Goal: Use online tool/utility: Use online tool/utility

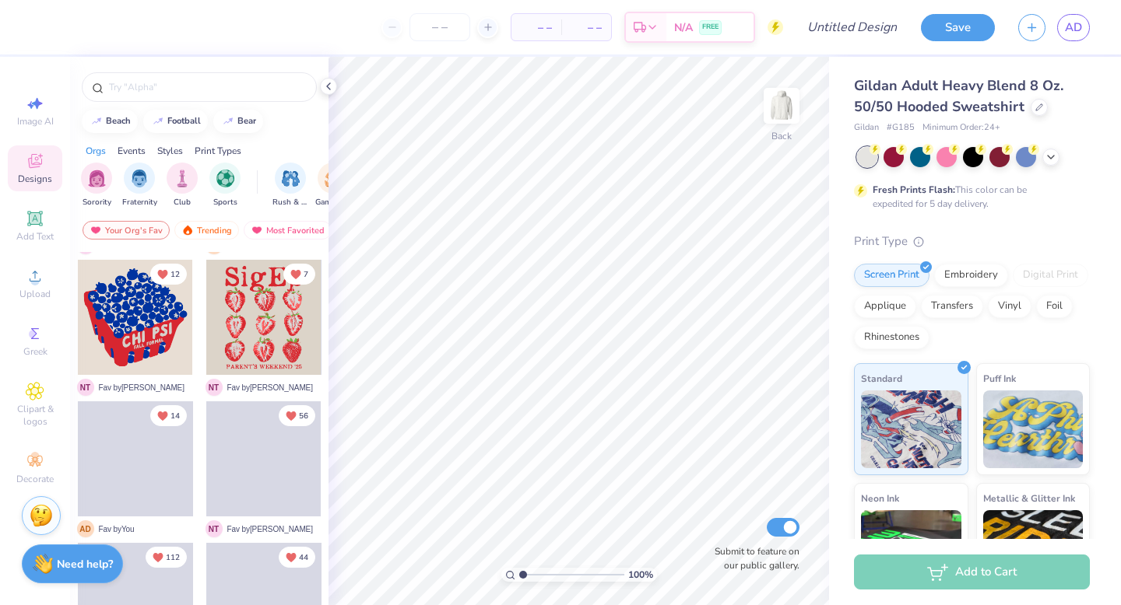
scroll to position [561, 0]
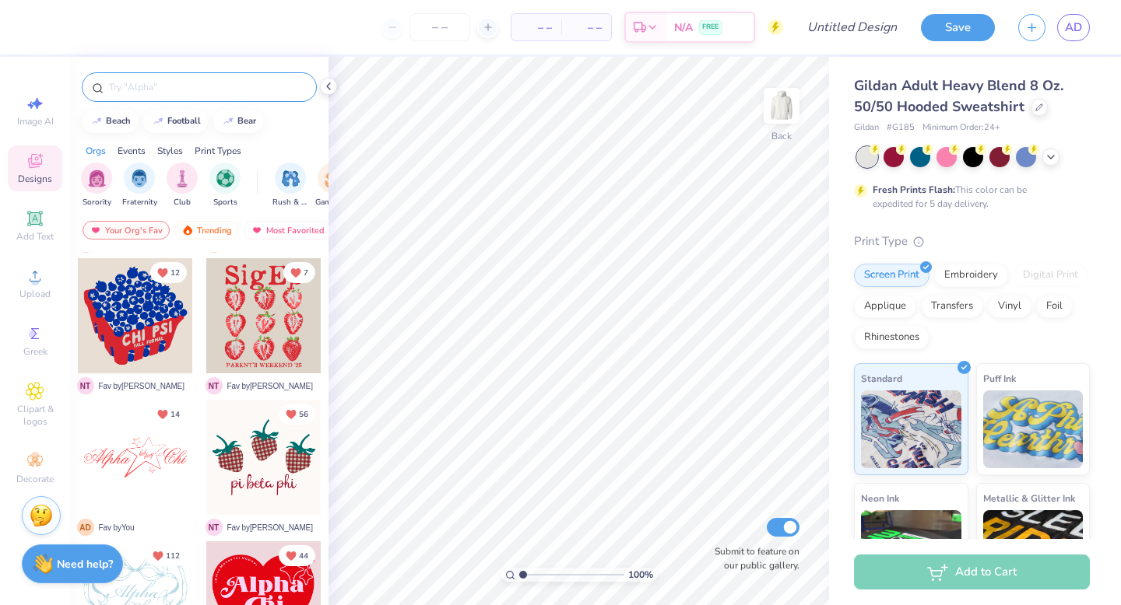
click at [174, 82] on input "text" at bounding box center [206, 87] width 199 height 16
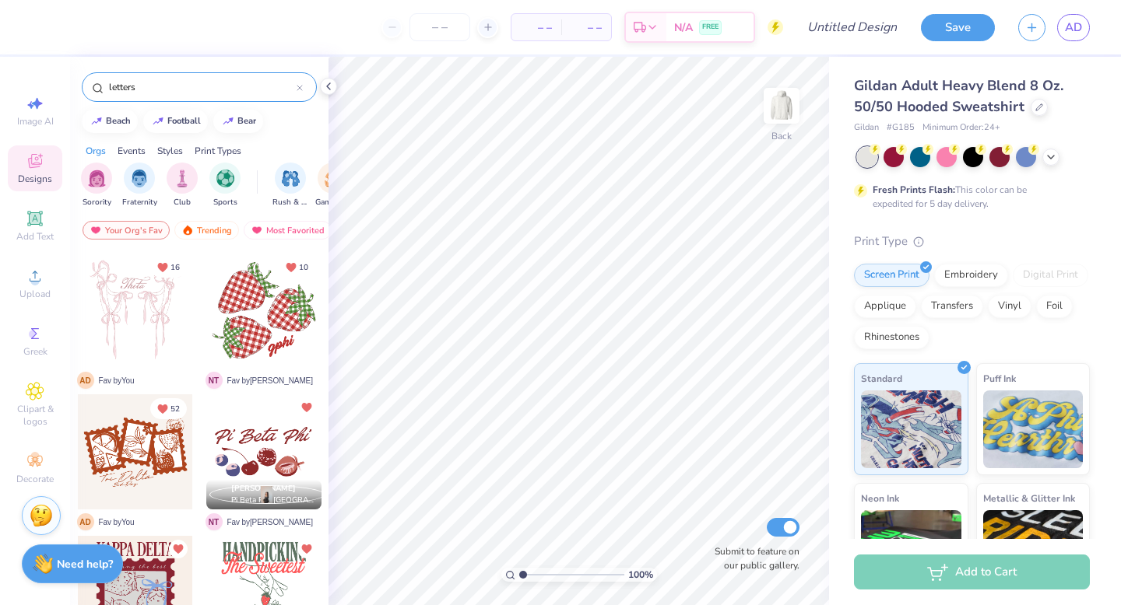
type input "letters"
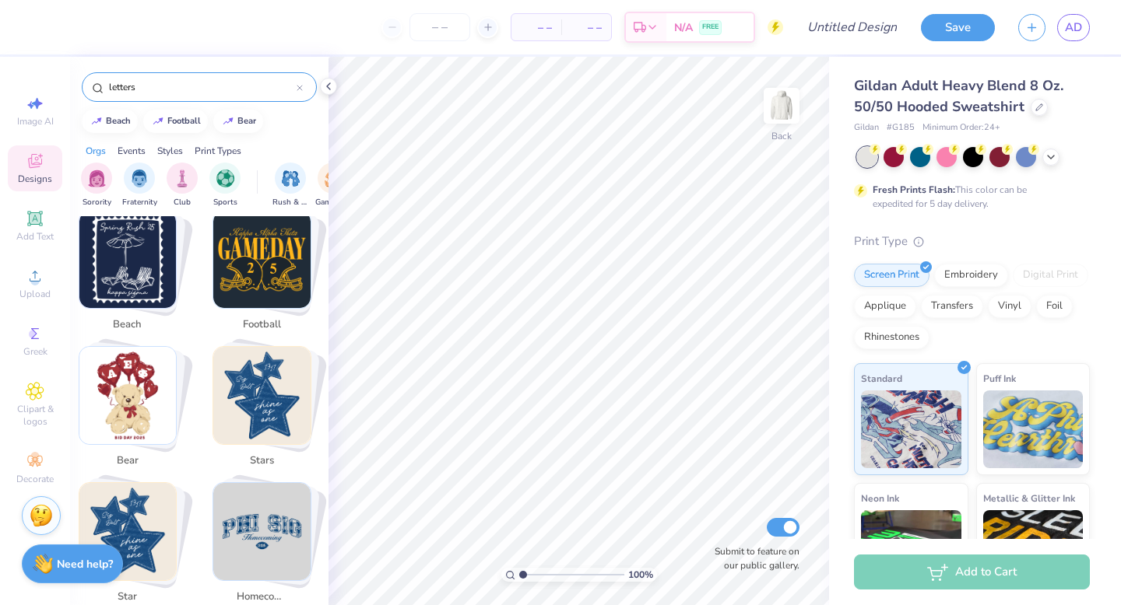
scroll to position [309, 0]
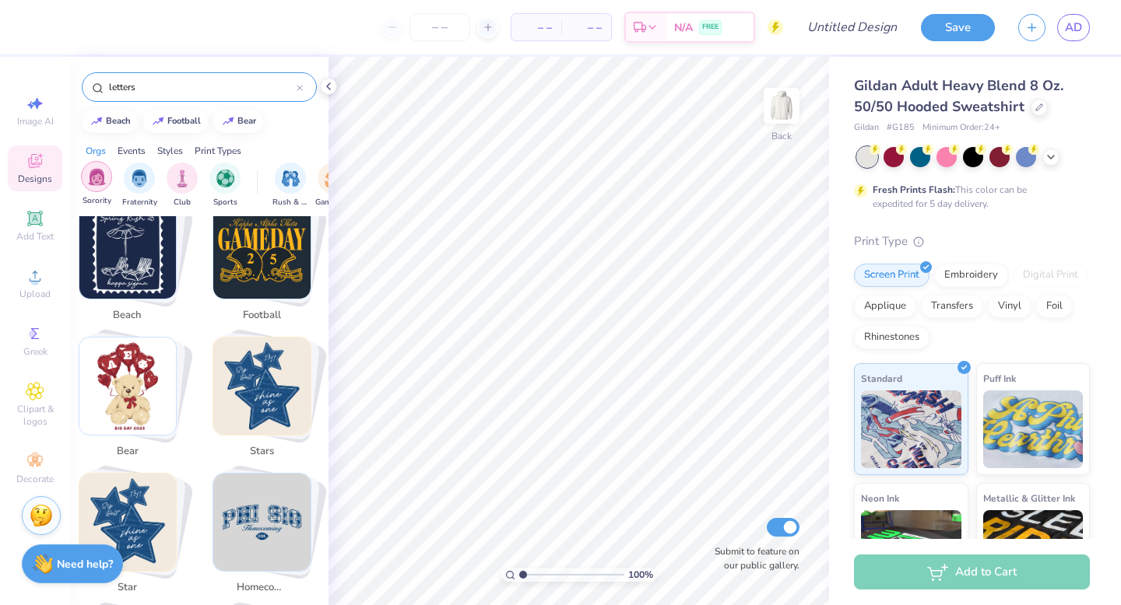
click at [106, 181] on div "filter for Sorority" at bounding box center [96, 176] width 31 height 31
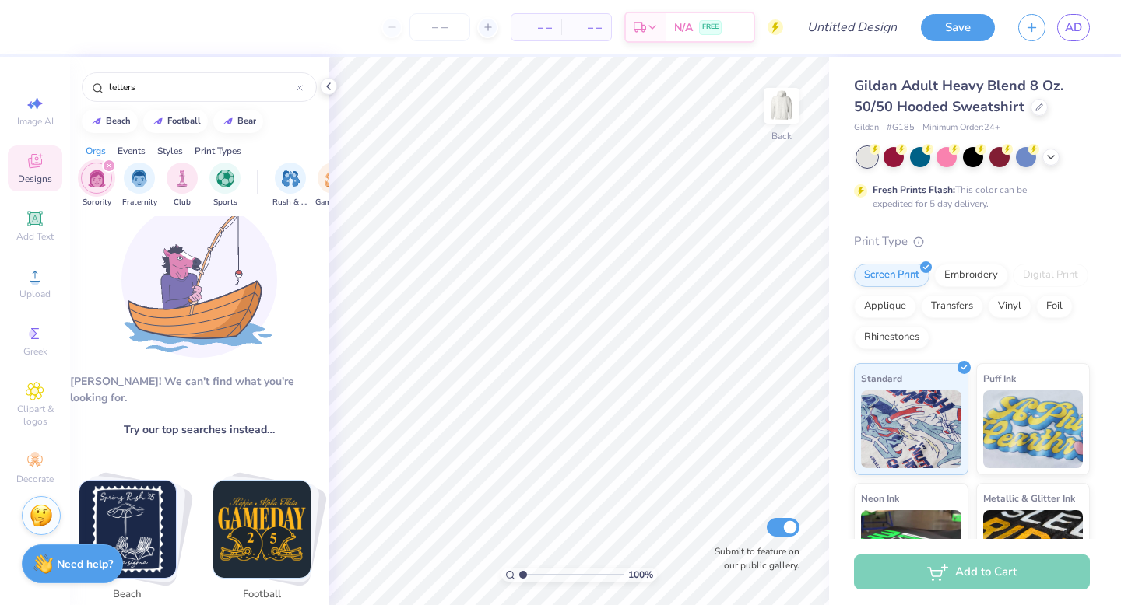
scroll to position [0, 0]
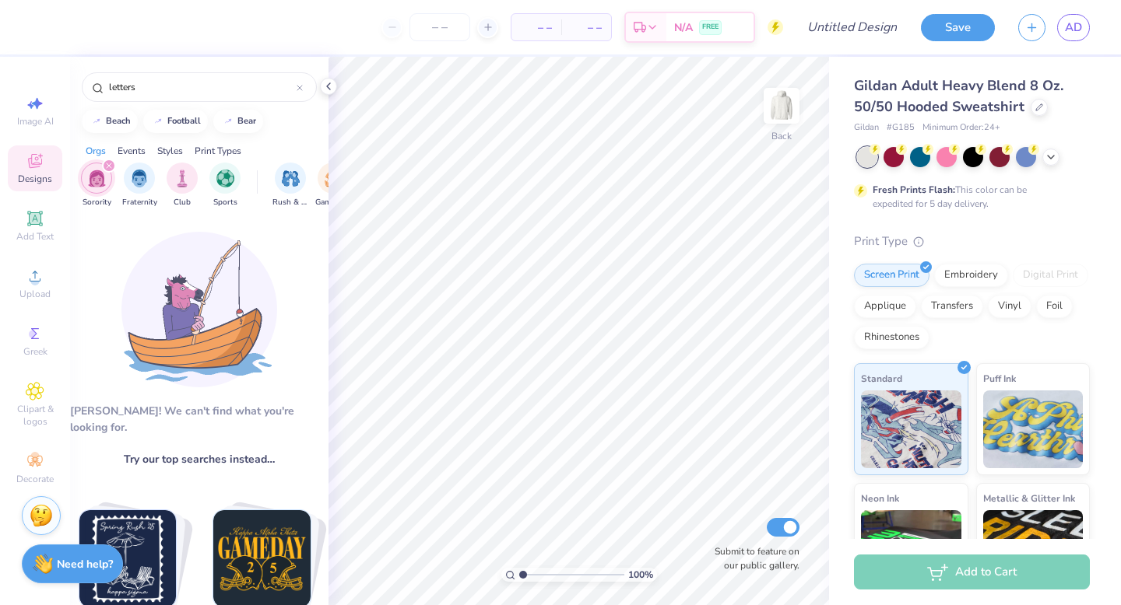
click at [110, 169] on div "filter for Sorority" at bounding box center [109, 166] width 14 height 14
click at [45, 343] on div "Greek" at bounding box center [35, 341] width 54 height 46
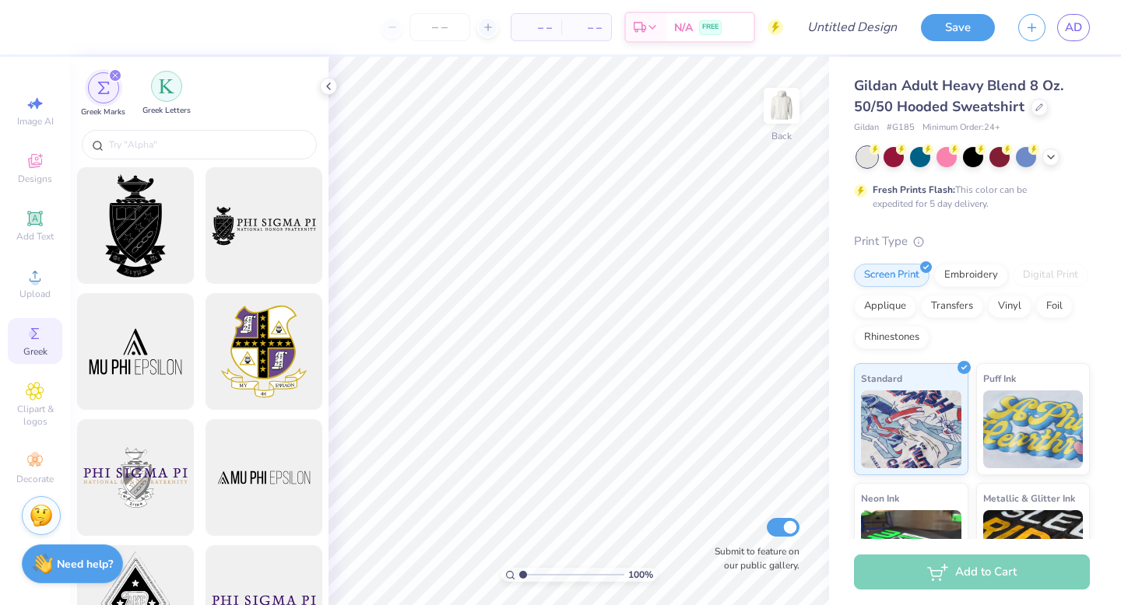
click at [171, 88] on img "filter for Greek Letters" at bounding box center [167, 87] width 16 height 16
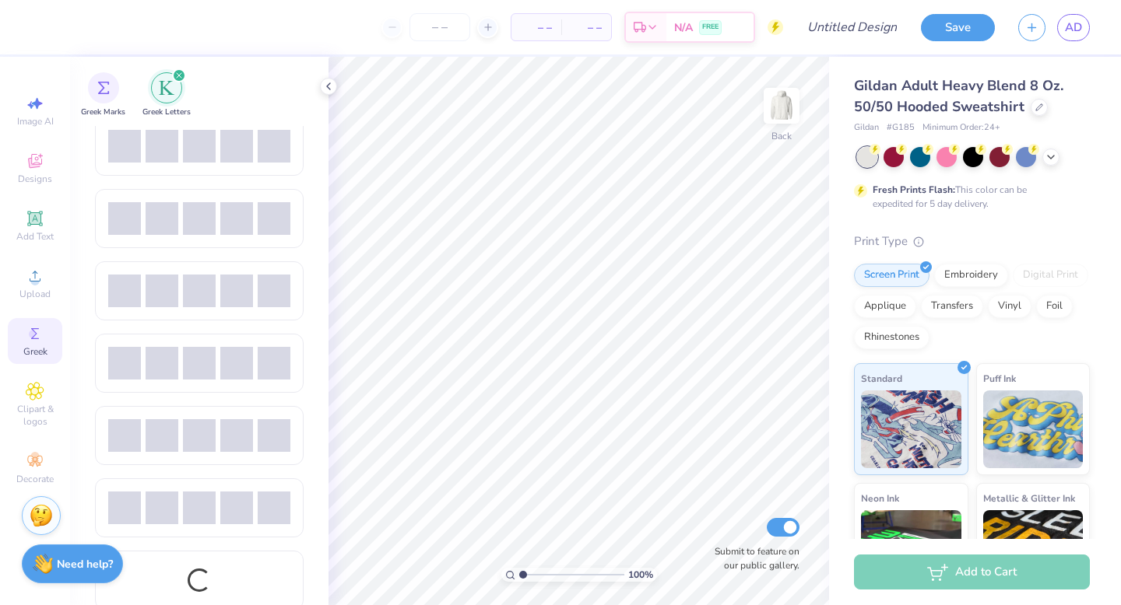
scroll to position [1762, 0]
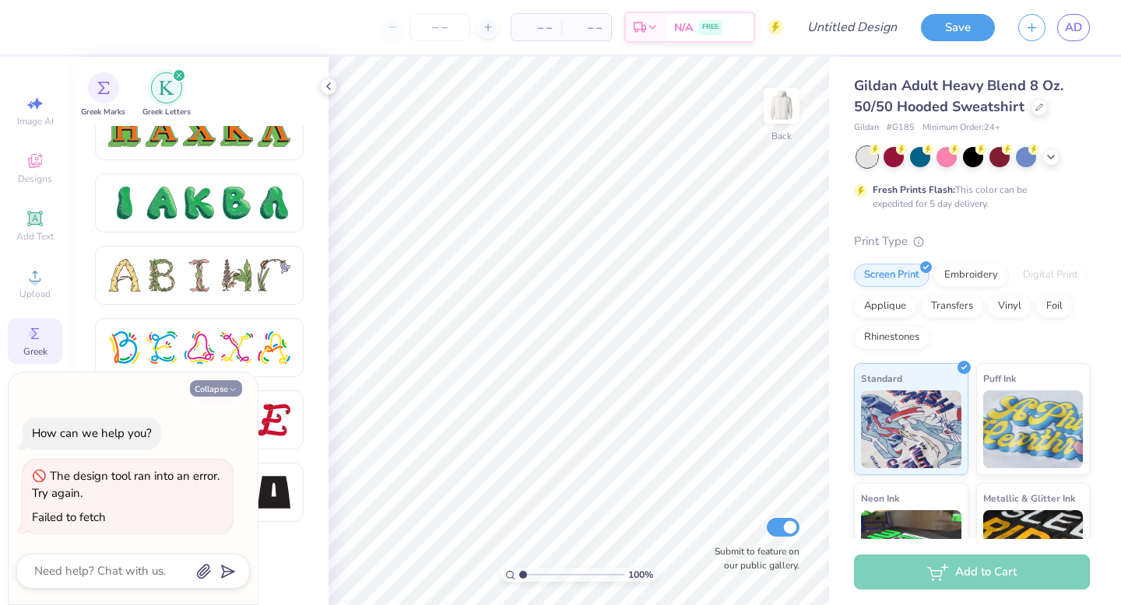
click at [229, 391] on icon "button" at bounding box center [232, 389] width 9 height 9
type textarea "x"
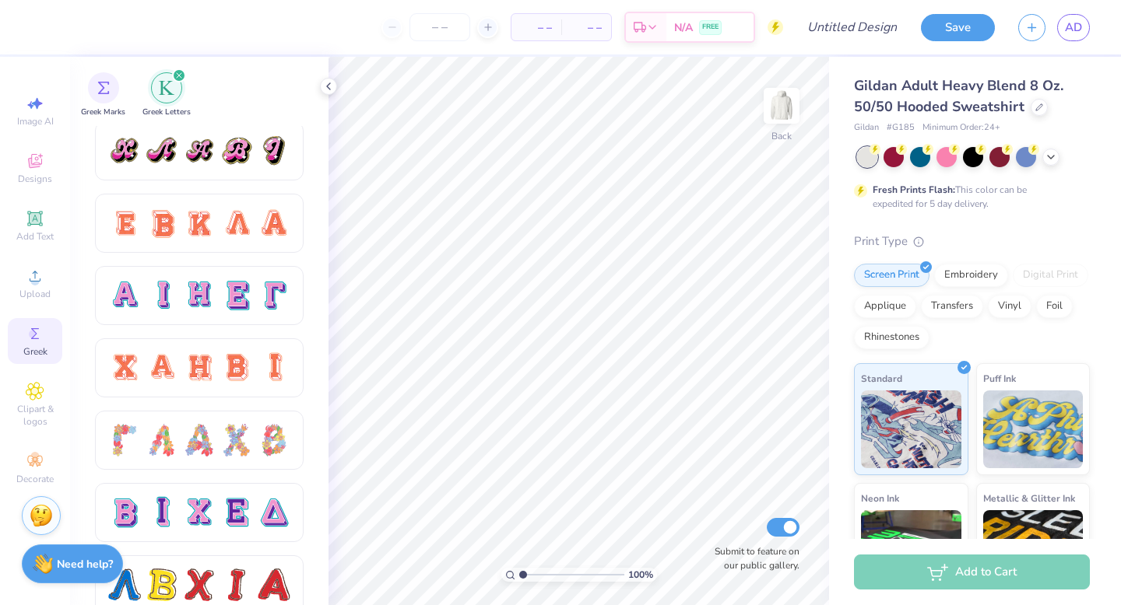
scroll to position [976, 0]
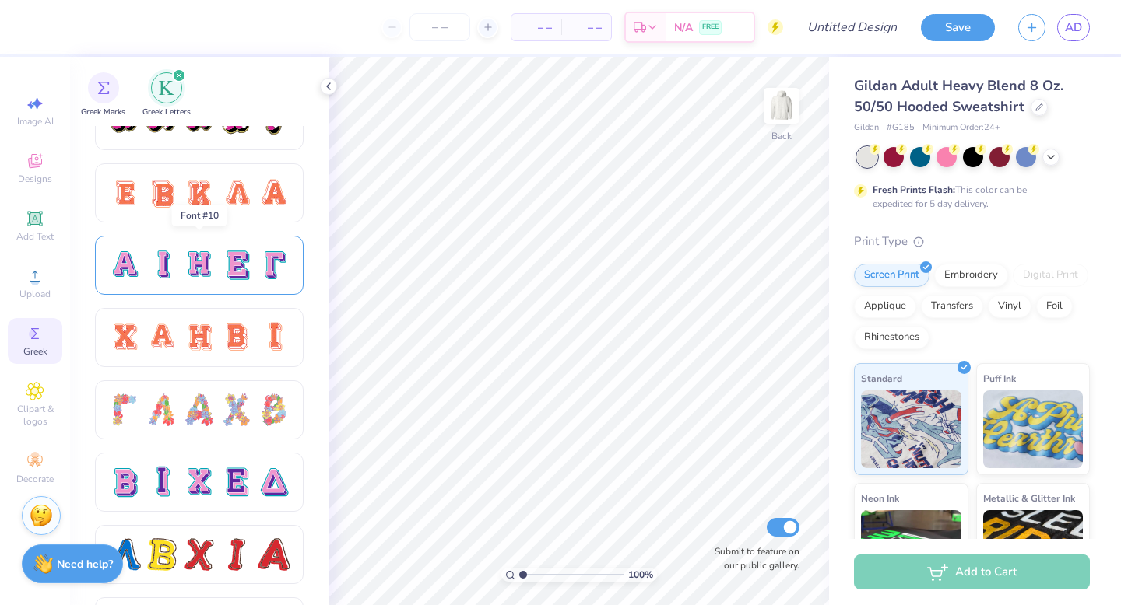
click at [245, 254] on div at bounding box center [236, 265] width 33 height 33
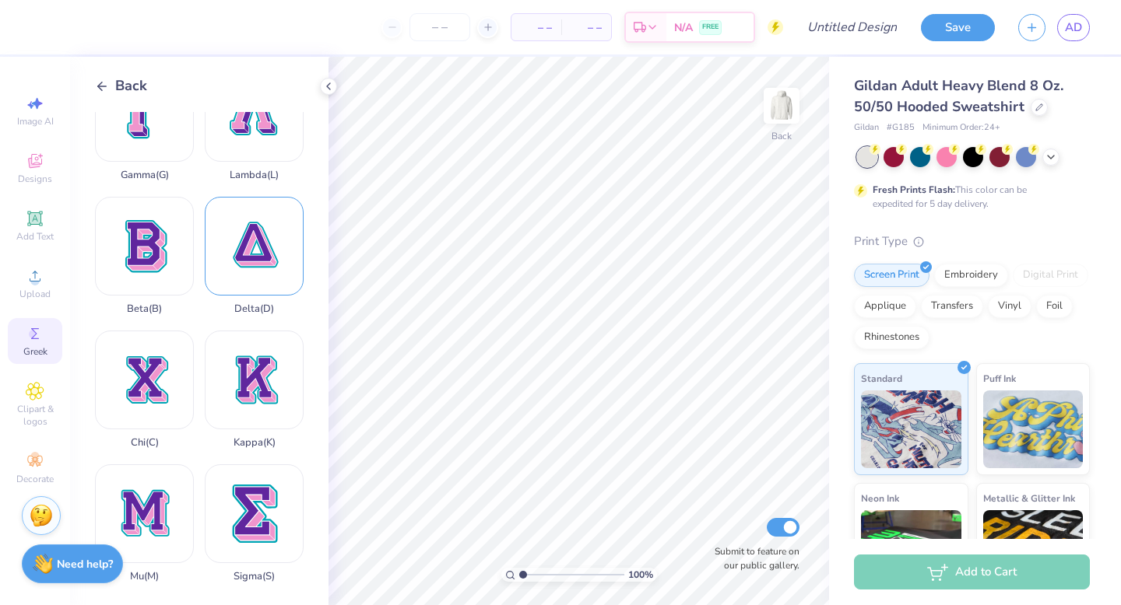
scroll to position [254, 0]
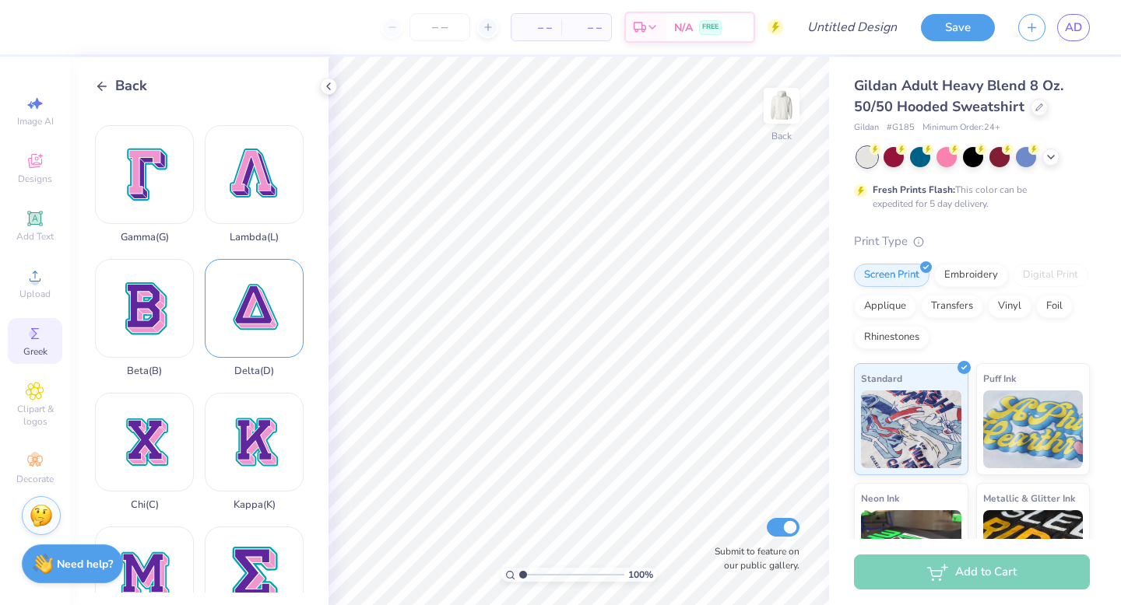
click at [261, 297] on div "Delta ( D )" at bounding box center [254, 318] width 99 height 118
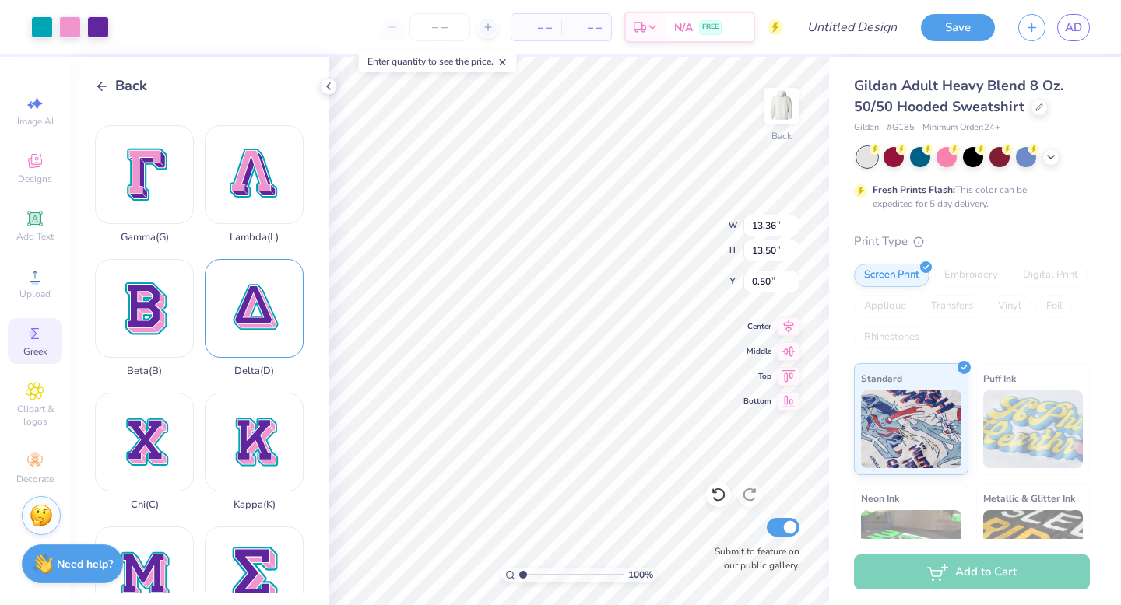
type input "4.97"
type input "5.02"
type input "5.03"
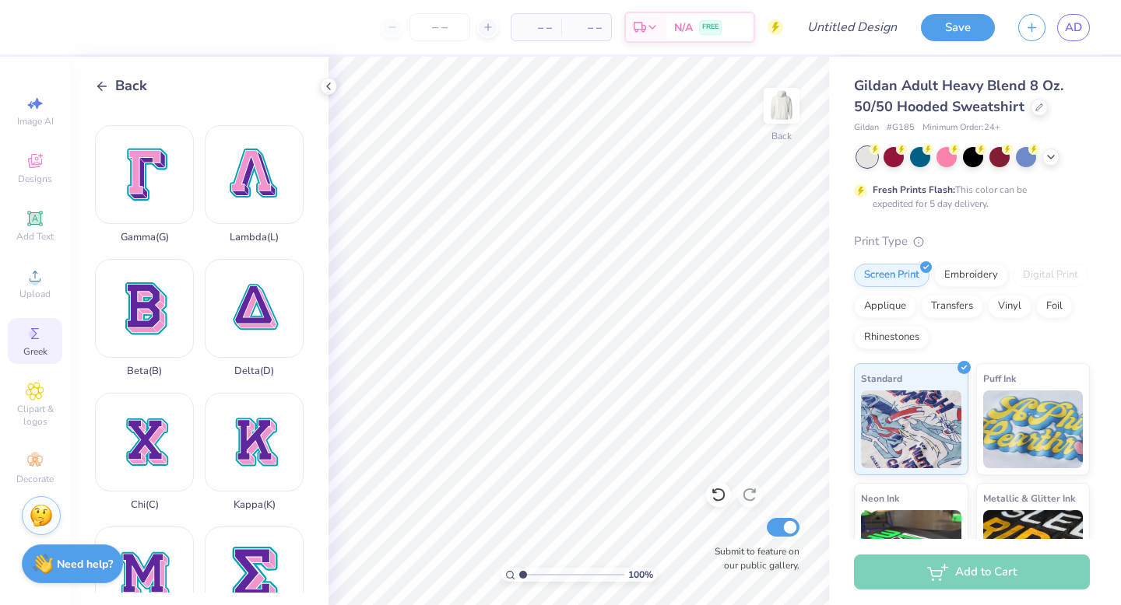
click at [102, 91] on icon at bounding box center [102, 86] width 14 height 14
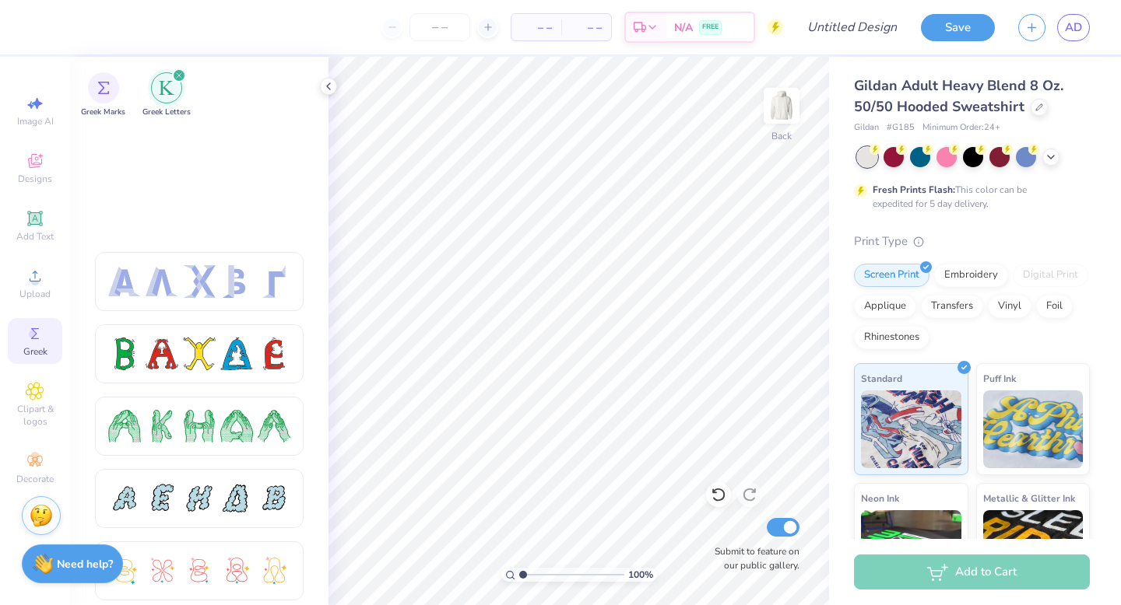
scroll to position [0, 0]
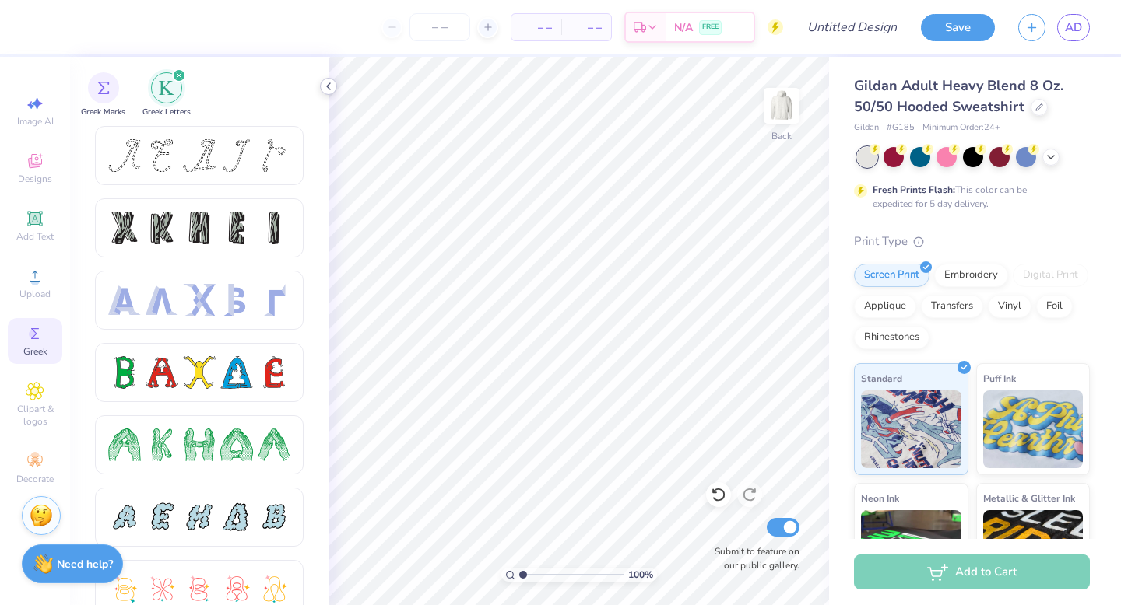
click at [328, 82] on icon at bounding box center [328, 86] width 12 height 12
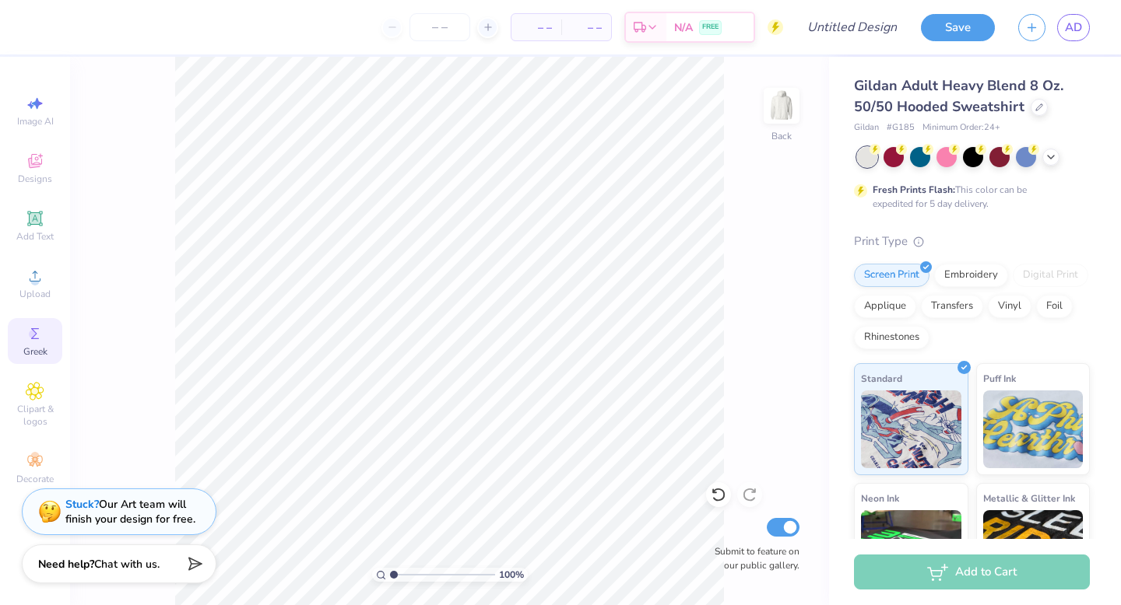
type textarea "x"
